Goal: Task Accomplishment & Management: Manage account settings

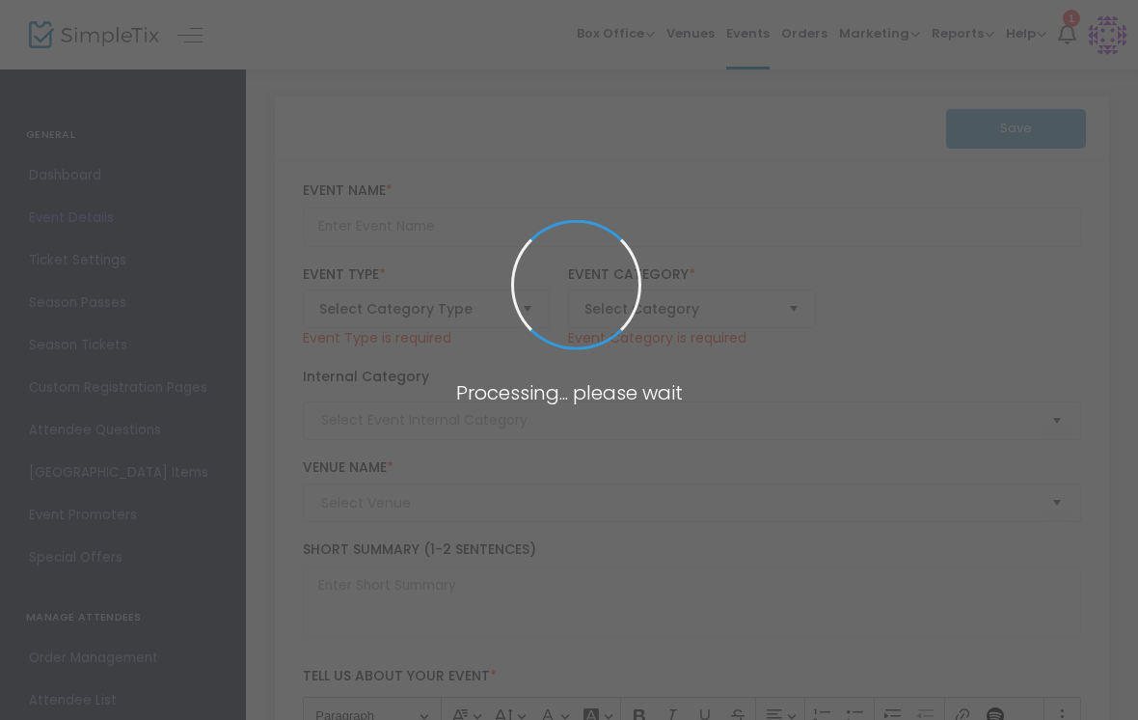
type input "After Dark Cabaret II"
type textarea "Join us for another raucous night of [PERSON_NAME], naughty, and villainous Bro…"
checkbox input "true"
type input "Buy Tickets"
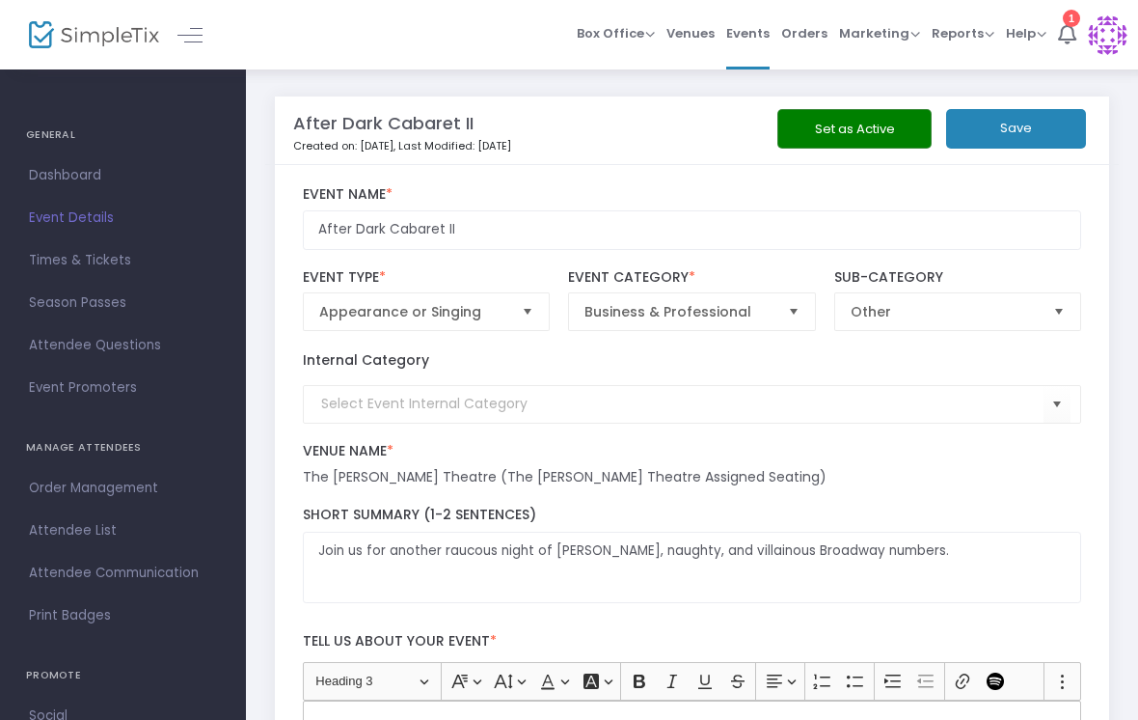
click at [593, 37] on span "Box Office" at bounding box center [616, 33] width 78 height 18
click at [630, 66] on li "Sell Tickets" at bounding box center [646, 65] width 138 height 38
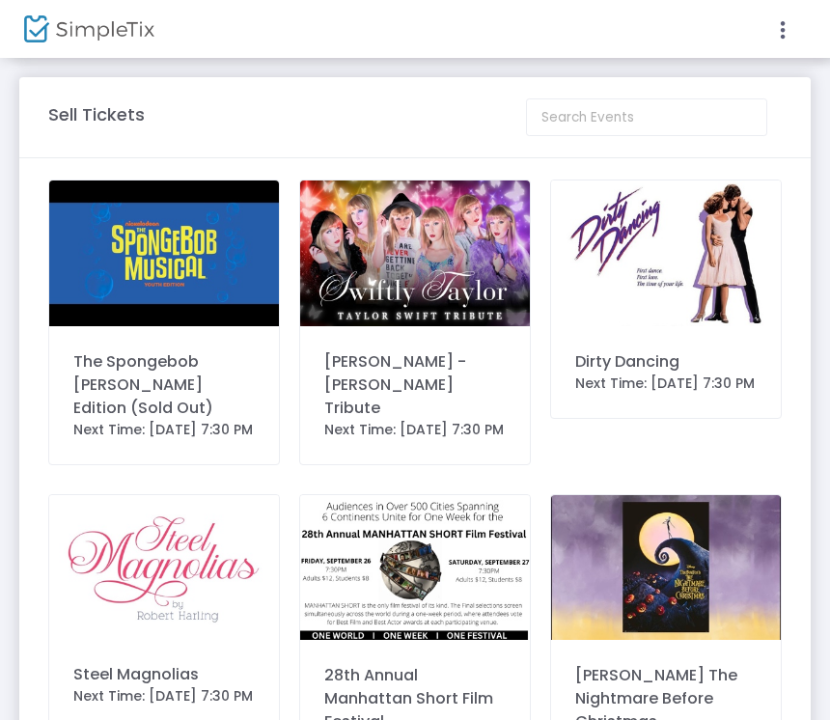
click at [786, 30] on icon at bounding box center [782, 30] width 17 height 24
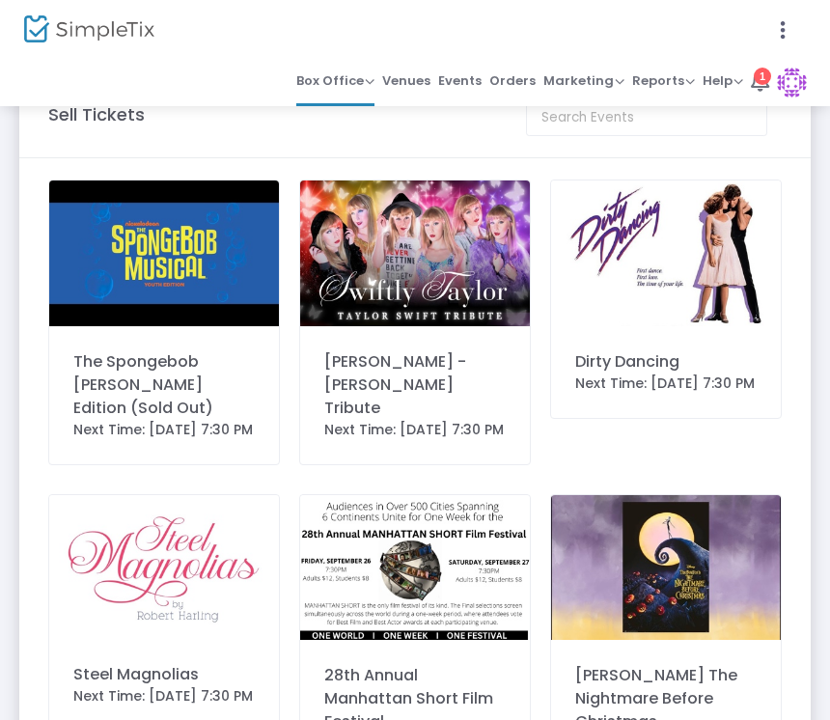
click at [716, 86] on span "Help" at bounding box center [722, 80] width 41 height 18
click at [768, 76] on div at bounding box center [415, 360] width 830 height 720
click at [755, 79] on div "1" at bounding box center [761, 76] width 17 height 17
click at [724, 79] on span "Help" at bounding box center [722, 80] width 41 height 18
click at [631, 123] on li "View Docs" at bounding box center [673, 113] width 142 height 38
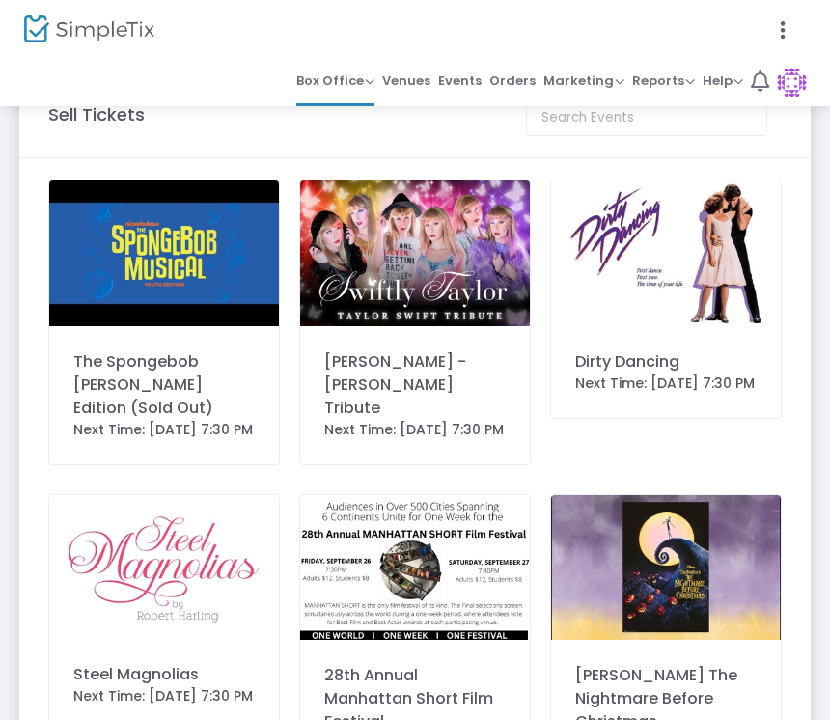
click at [413, 82] on div at bounding box center [415, 360] width 830 height 720
click at [327, 86] on span "Box Office" at bounding box center [335, 80] width 78 height 18
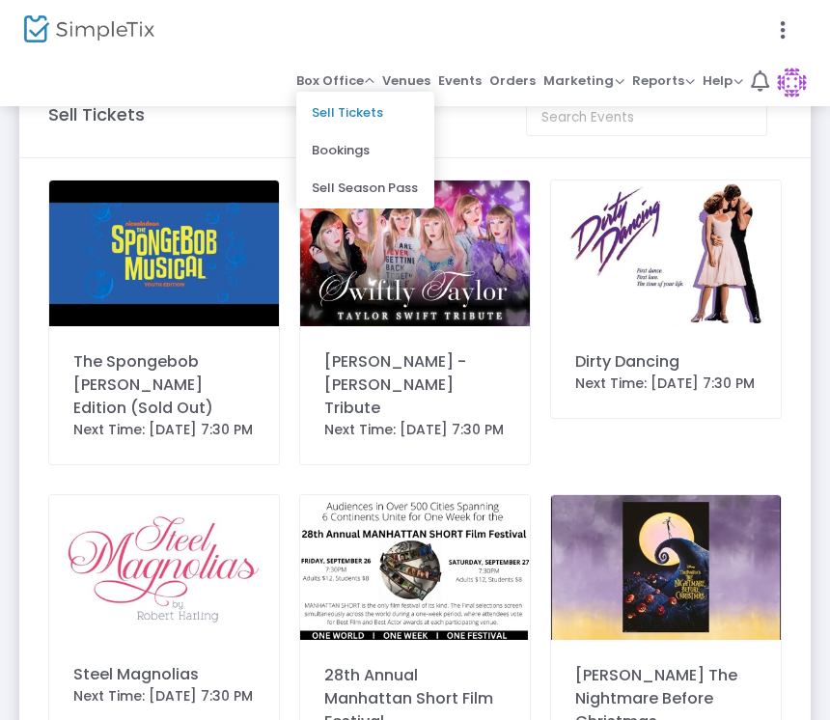
click at [412, 83] on div at bounding box center [415, 360] width 830 height 720
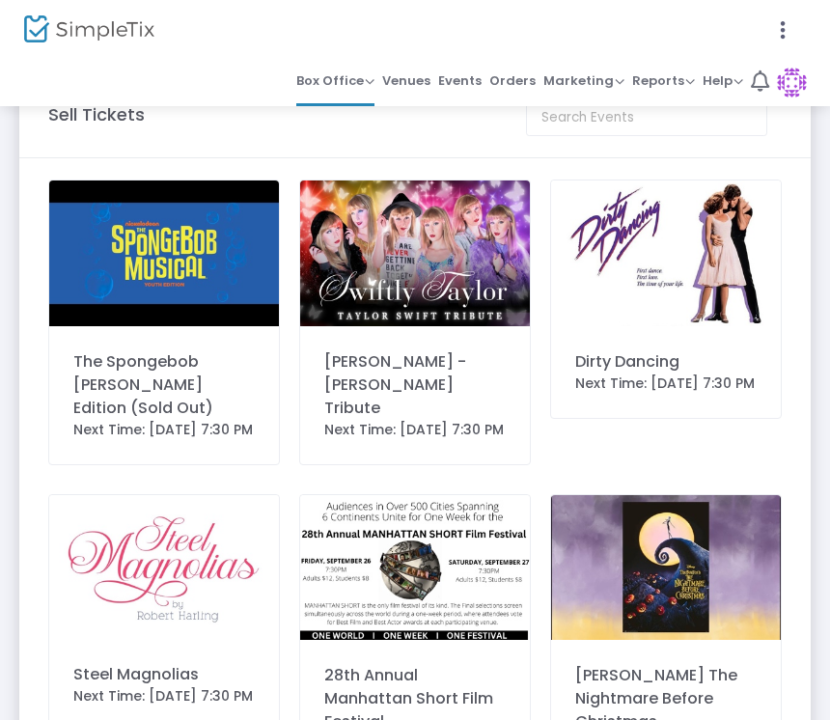
click at [460, 78] on span "Events" at bounding box center [459, 81] width 43 height 28
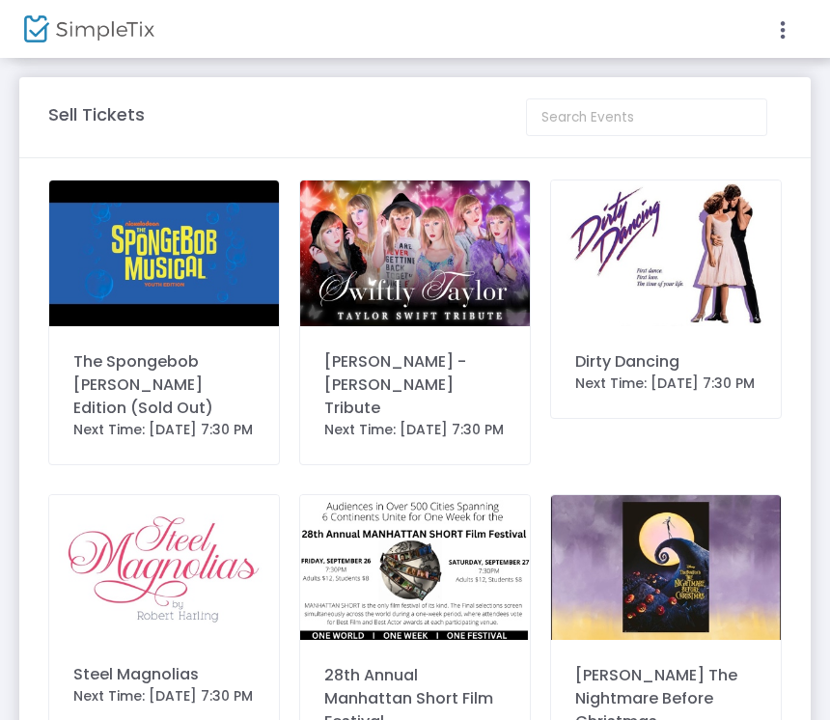
click at [790, 23] on icon at bounding box center [782, 30] width 17 height 24
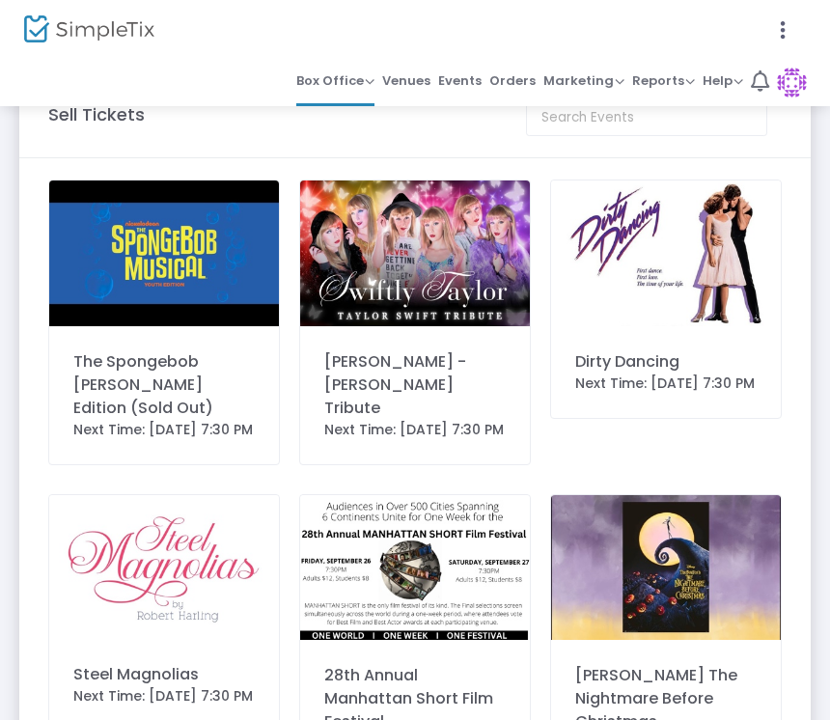
click at [803, 78] on img at bounding box center [792, 83] width 30 height 30
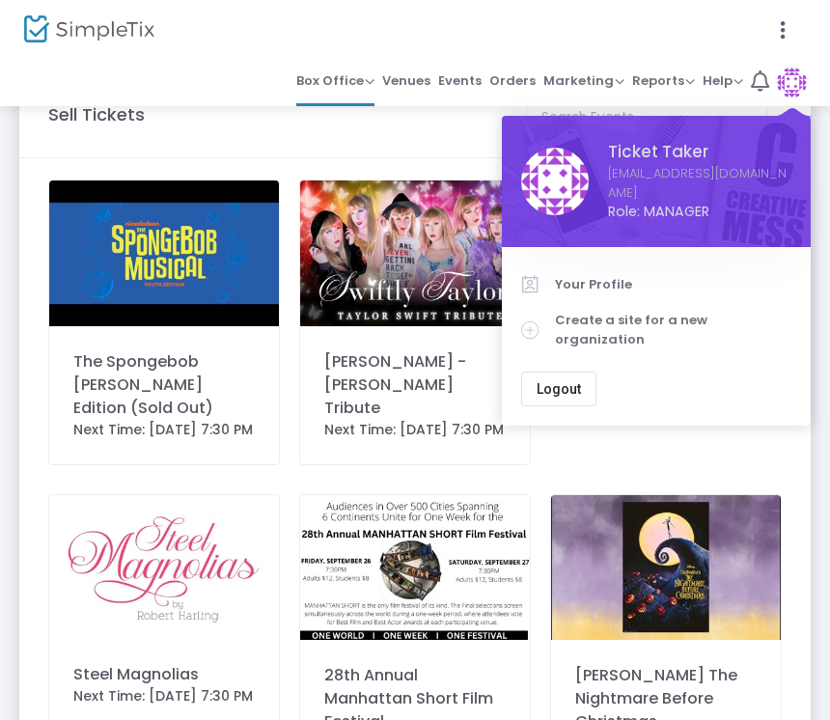
click at [571, 137] on div "Ticket Taker info@everetttheatre.com Role: MANAGER" at bounding box center [656, 181] width 270 height 93
